Goal: Task Accomplishment & Management: Complete application form

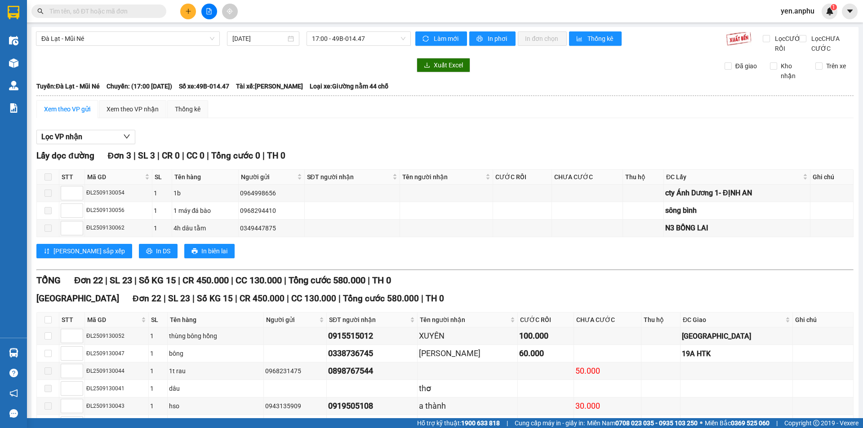
click at [795, 12] on span "yen.anphu" at bounding box center [798, 10] width 48 height 11
click at [798, 40] on span "Đổi mật khẩu" at bounding box center [807, 42] width 38 height 10
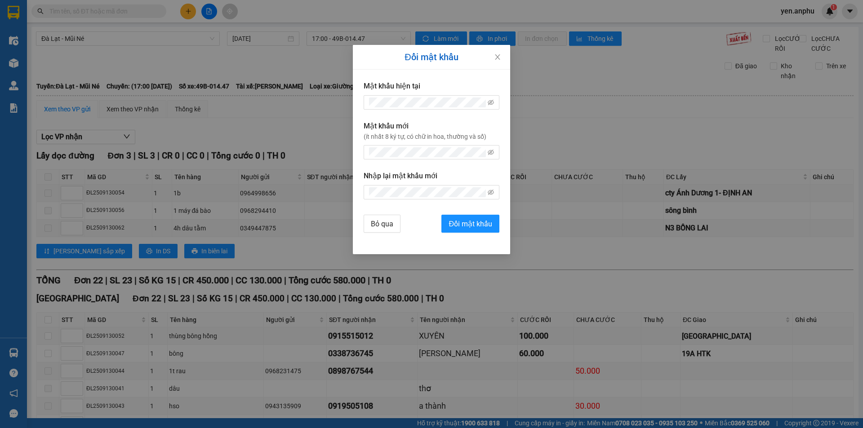
click at [798, 40] on div "Đổi mật khẩu Mật khẩu hiện tại Mật khẩu mới (ít nhất 8 ký tự, có chữ in hoa, th…" at bounding box center [431, 214] width 863 height 428
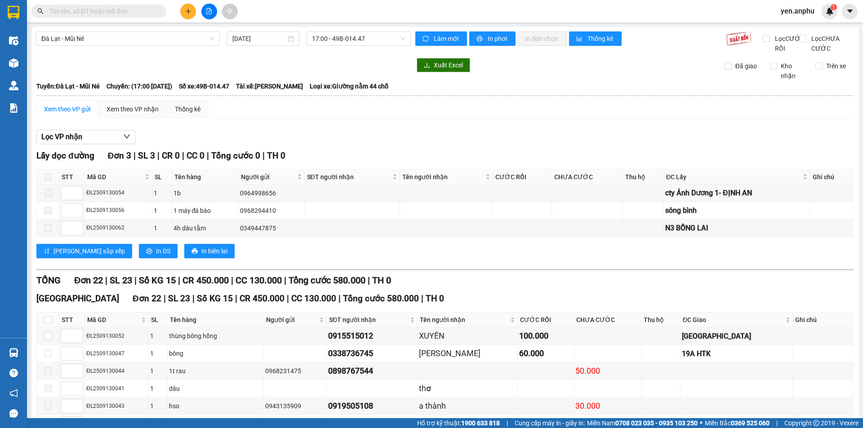
drag, startPoint x: 797, startPoint y: 8, endPoint x: 795, endPoint y: 23, distance: 15.8
click at [797, 10] on span "yen.anphu" at bounding box center [798, 10] width 48 height 11
click at [793, 28] on span "Đăng xuất" at bounding box center [807, 28] width 38 height 10
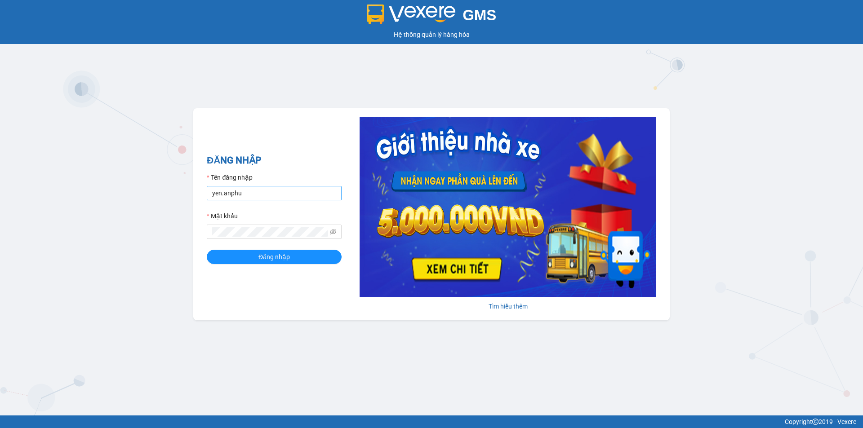
drag, startPoint x: 264, startPoint y: 185, endPoint x: 260, endPoint y: 191, distance: 7.1
click at [263, 186] on div "Tên đăng nhập yen.anphu" at bounding box center [274, 187] width 135 height 28
click at [260, 191] on input "yen.anphu" at bounding box center [274, 193] width 135 height 14
type input "duyen.anphu"
click at [307, 259] on button "Đăng nhập" at bounding box center [274, 257] width 135 height 14
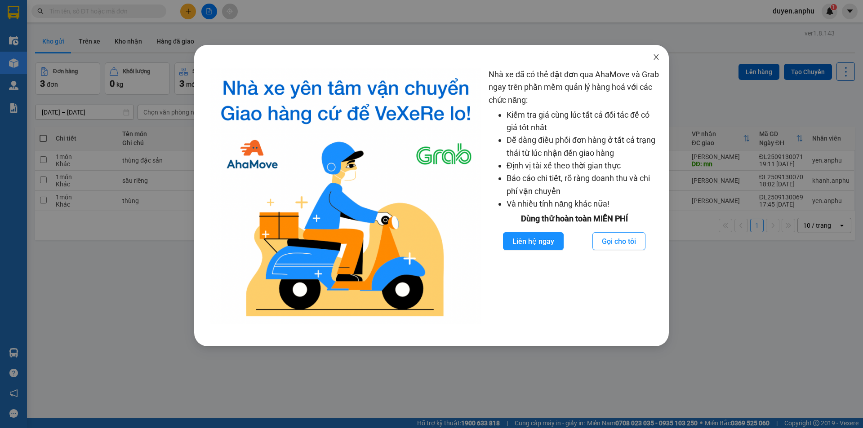
click at [658, 57] on icon "close" at bounding box center [656, 57] width 7 height 7
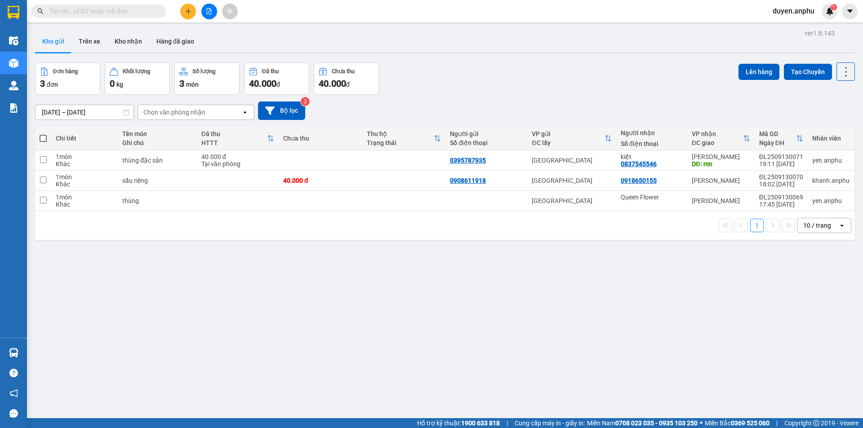
click at [190, 14] on icon "plus" at bounding box center [188, 11] width 6 height 6
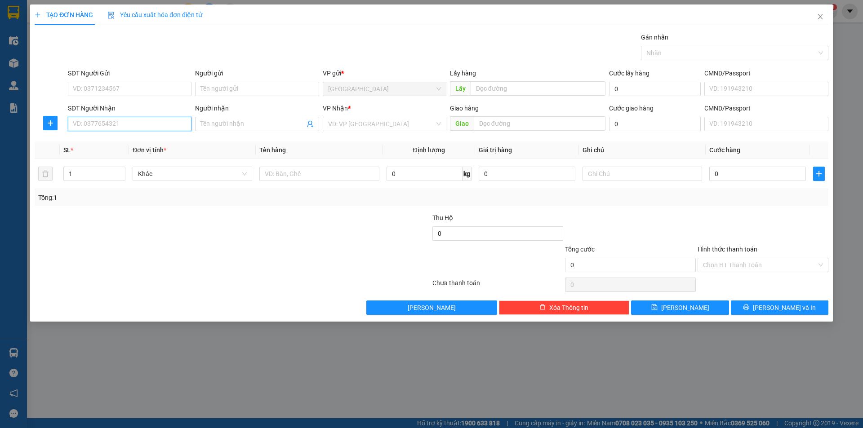
click at [142, 127] on input "SĐT Người Nhận" at bounding box center [130, 124] width 124 height 14
click at [117, 144] on div "0933118900 - tuân" at bounding box center [129, 142] width 113 height 10
type input "0933118900"
type input "tuân"
type input "173 NĐC"
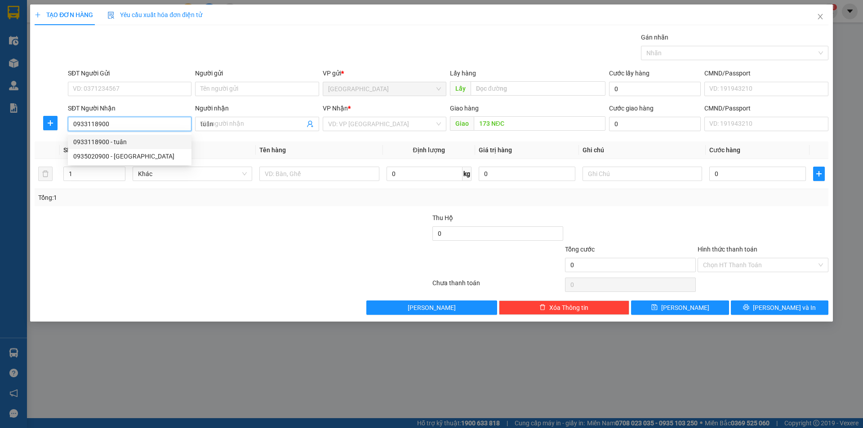
type input "50.000"
type input "0933118900"
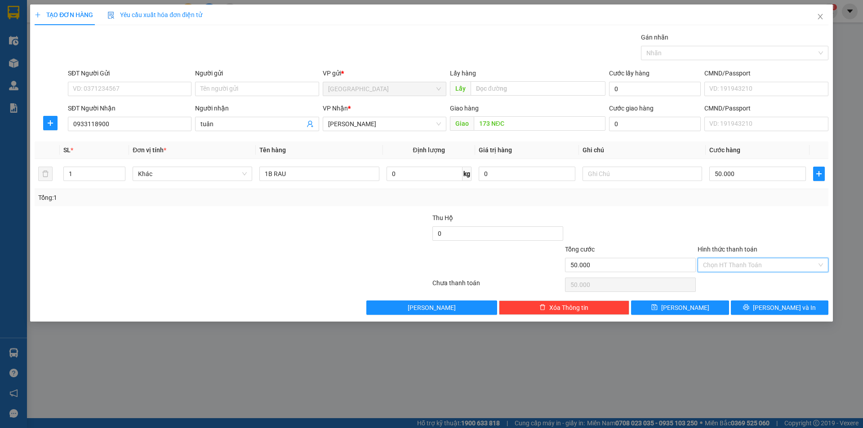
drag, startPoint x: 742, startPoint y: 270, endPoint x: 738, endPoint y: 279, distance: 10.3
click at [740, 273] on div "Hình thức thanh toán Chọn HT Thanh Toán" at bounding box center [763, 260] width 131 height 31
click at [735, 285] on div "Tại văn phòng" at bounding box center [763, 283] width 120 height 10
type input "0"
click at [658, 307] on icon "save" at bounding box center [654, 307] width 6 height 6
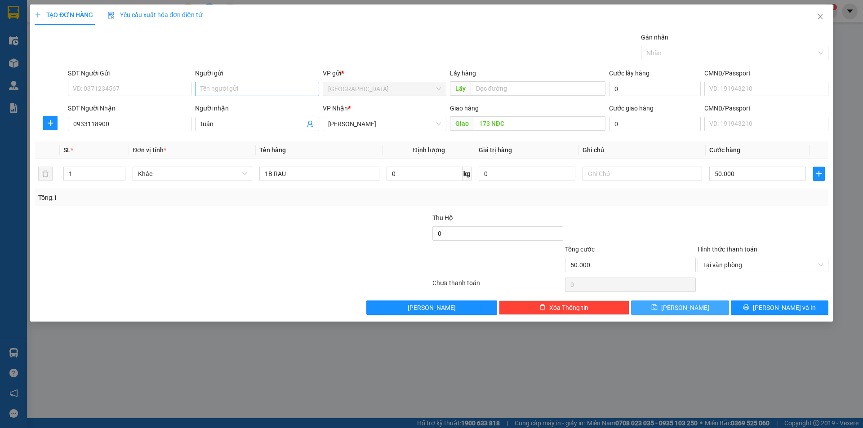
type input "0"
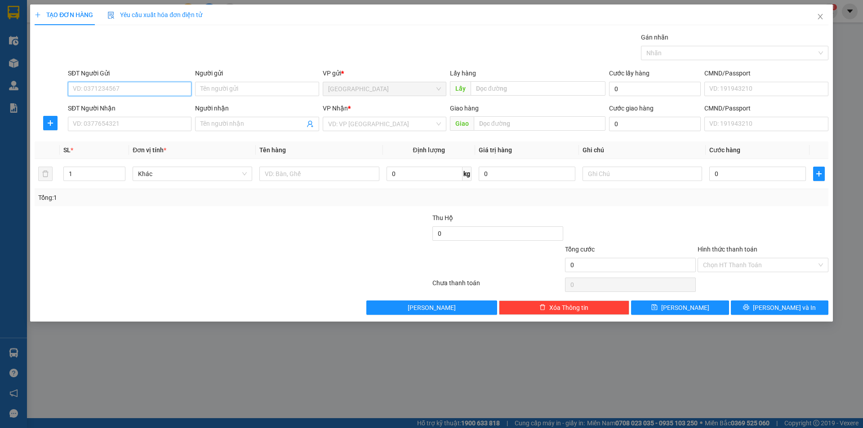
click at [148, 85] on input "SĐT Người Gửi" at bounding box center [130, 89] width 124 height 14
click at [116, 107] on div "0344257001" at bounding box center [129, 107] width 113 height 10
type input "0344257001"
type input "nhà máy Sứ"
type input "chú ba"
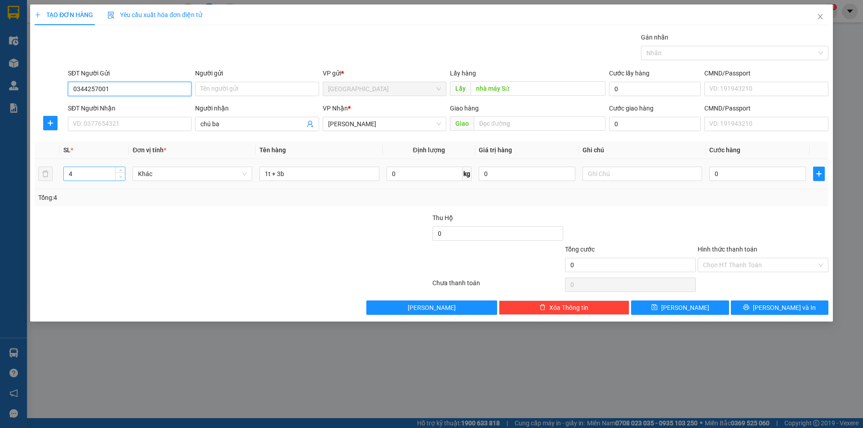
type input "0344257001"
drag, startPoint x: 125, startPoint y: 174, endPoint x: 102, endPoint y: 174, distance: 22.5
click at [106, 174] on div "3" at bounding box center [94, 174] width 62 height 14
drag, startPoint x: 92, startPoint y: 174, endPoint x: 0, endPoint y: 179, distance: 91.8
click at [0, 179] on div "TẠO ĐƠN HÀNG Yêu cầu xuất hóa đơn điện tử Transit Pickup Surcharge Ids Transit …" at bounding box center [431, 214] width 863 height 428
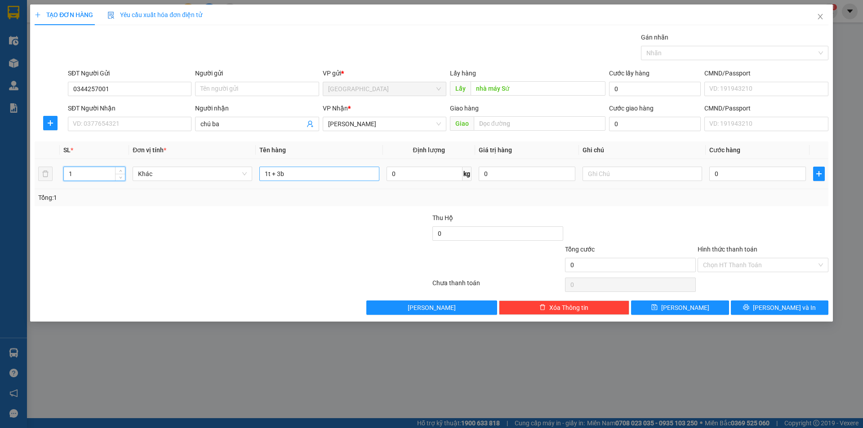
type input "1"
drag, startPoint x: 305, startPoint y: 178, endPoint x: 229, endPoint y: 177, distance: 76.0
click at [229, 177] on tr "1 Khác 1t + 3b 0 kg 0 0" at bounding box center [432, 174] width 794 height 30
type input "1t"
click at [611, 172] on input "text" at bounding box center [643, 174] width 120 height 14
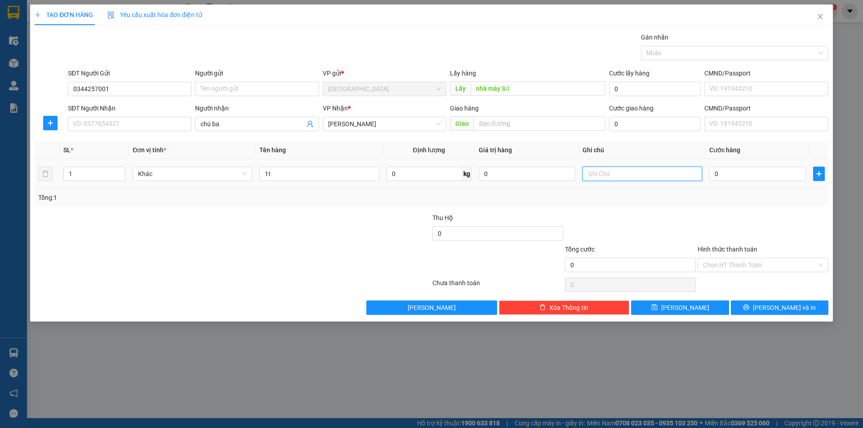
type input "d"
type input "đi cao tốc thì gọi chú ra cao tốc"
drag, startPoint x: 692, startPoint y: 307, endPoint x: 640, endPoint y: 297, distance: 53.0
click at [692, 305] on button "[PERSON_NAME]" at bounding box center [680, 308] width 98 height 14
